Goal: Find specific page/section: Find specific page/section

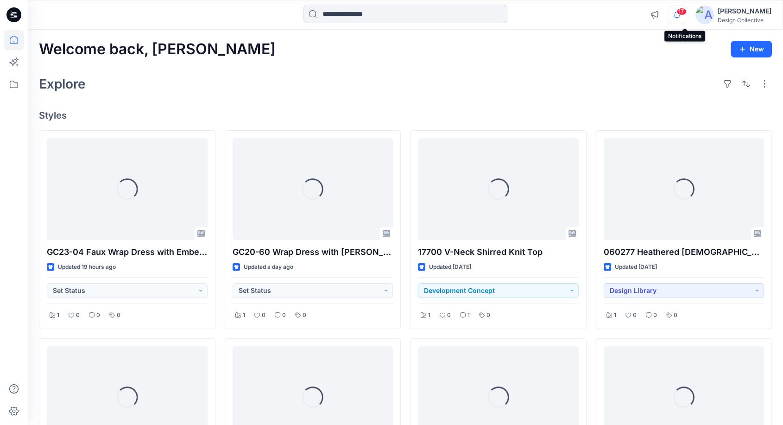
click at [686, 18] on icon "button" at bounding box center [677, 15] width 18 height 19
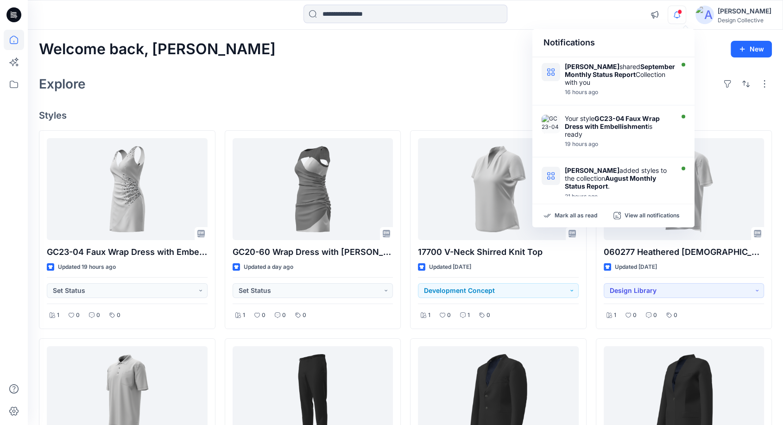
click at [686, 16] on icon "button" at bounding box center [677, 15] width 18 height 19
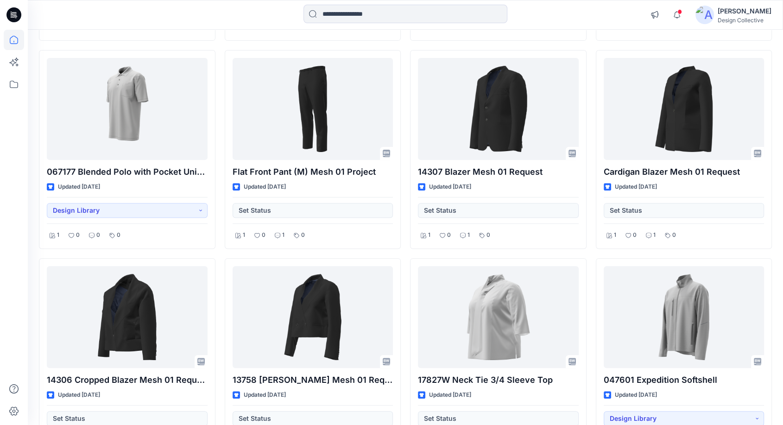
scroll to position [363, 0]
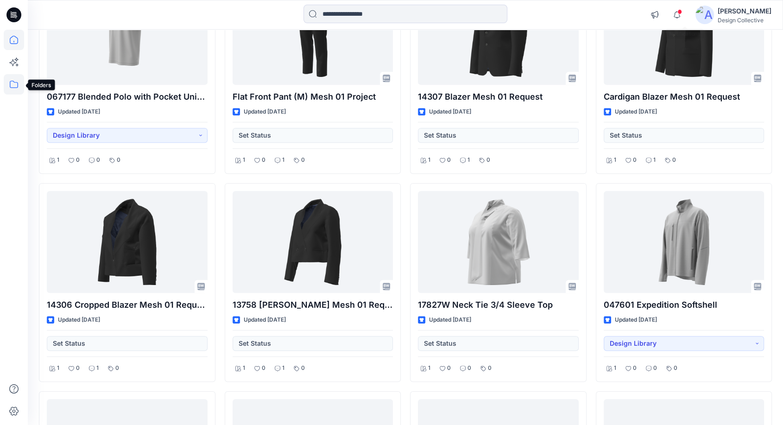
click at [9, 88] on icon at bounding box center [14, 84] width 20 height 20
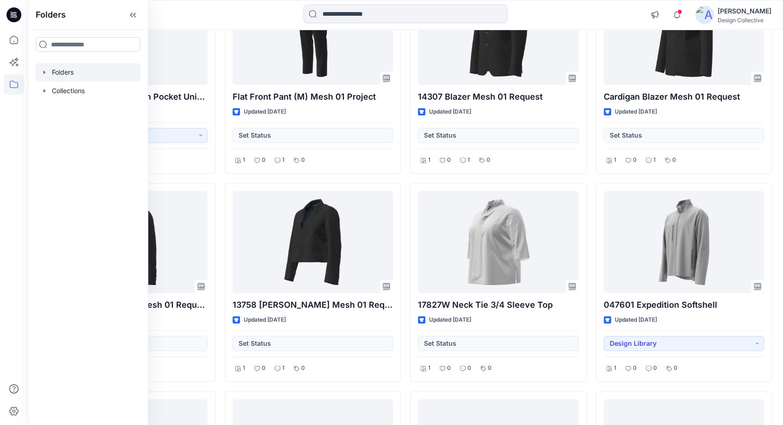
click at [43, 78] on div at bounding box center [88, 72] width 106 height 19
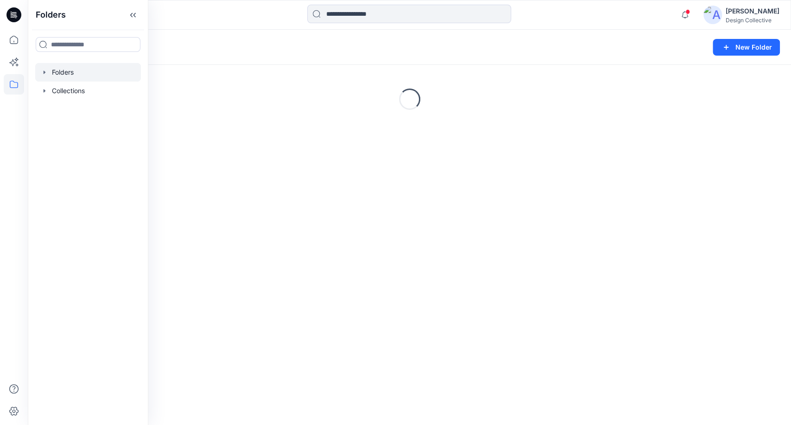
click at [44, 71] on icon "button" at bounding box center [45, 71] width 2 height 3
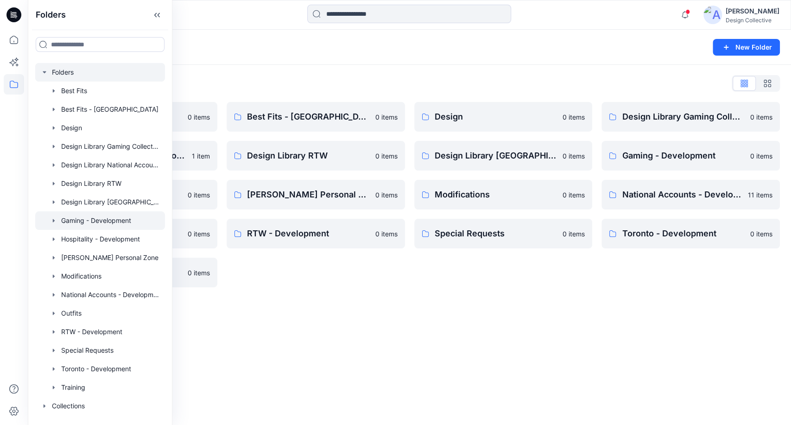
click at [45, 223] on div at bounding box center [100, 220] width 130 height 19
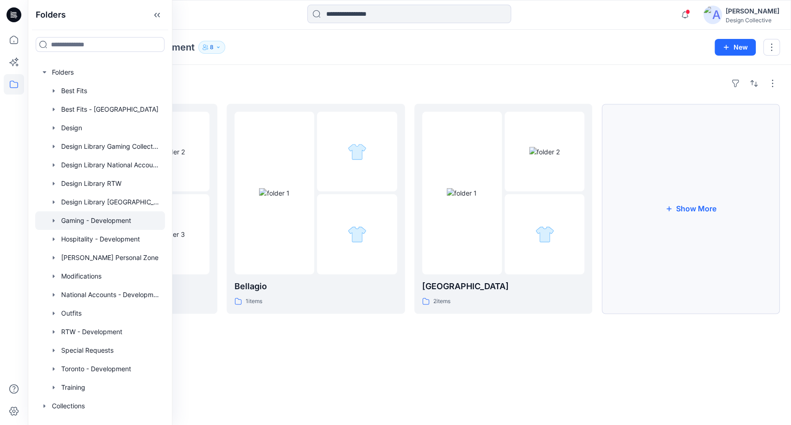
click at [672, 259] on button "Show More" at bounding box center [691, 209] width 178 height 210
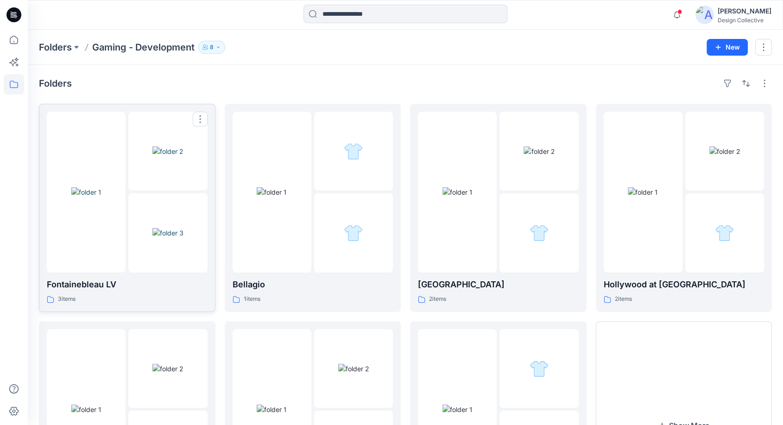
click at [144, 289] on p "Fontainebleau LV" at bounding box center [127, 284] width 161 height 13
